Goal: Obtain resource: Obtain resource

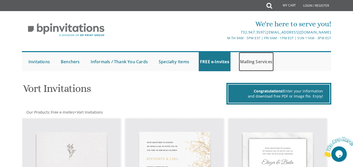
click at [246, 61] on link "Mailing Services" at bounding box center [256, 61] width 35 height 19
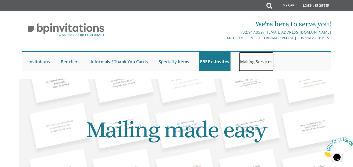
click at [250, 61] on link "Mailing Services" at bounding box center [256, 61] width 35 height 19
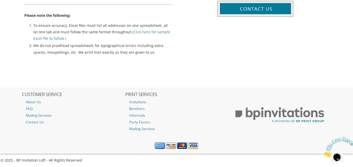
scroll to position [306, 0]
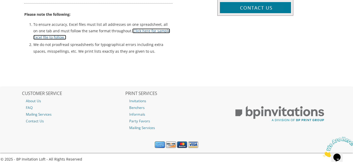
click at [136, 31] on link "(Click here for sample Excel file to follow.)" at bounding box center [101, 33] width 137 height 11
